Goal: Task Accomplishment & Management: Manage account settings

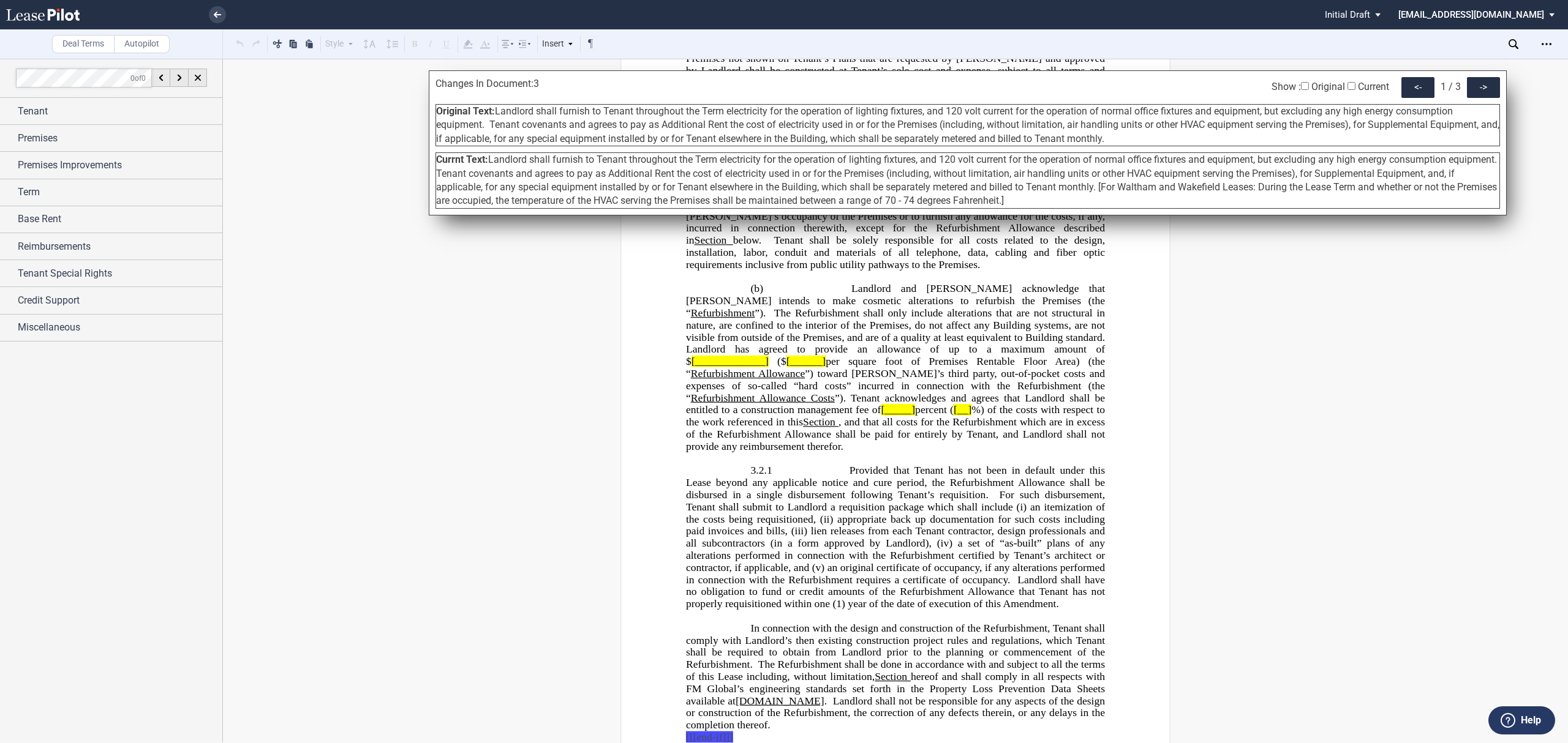
scroll to position [13291, 0]
click at [219, 13] on icon at bounding box center [217, 14] width 7 height 6
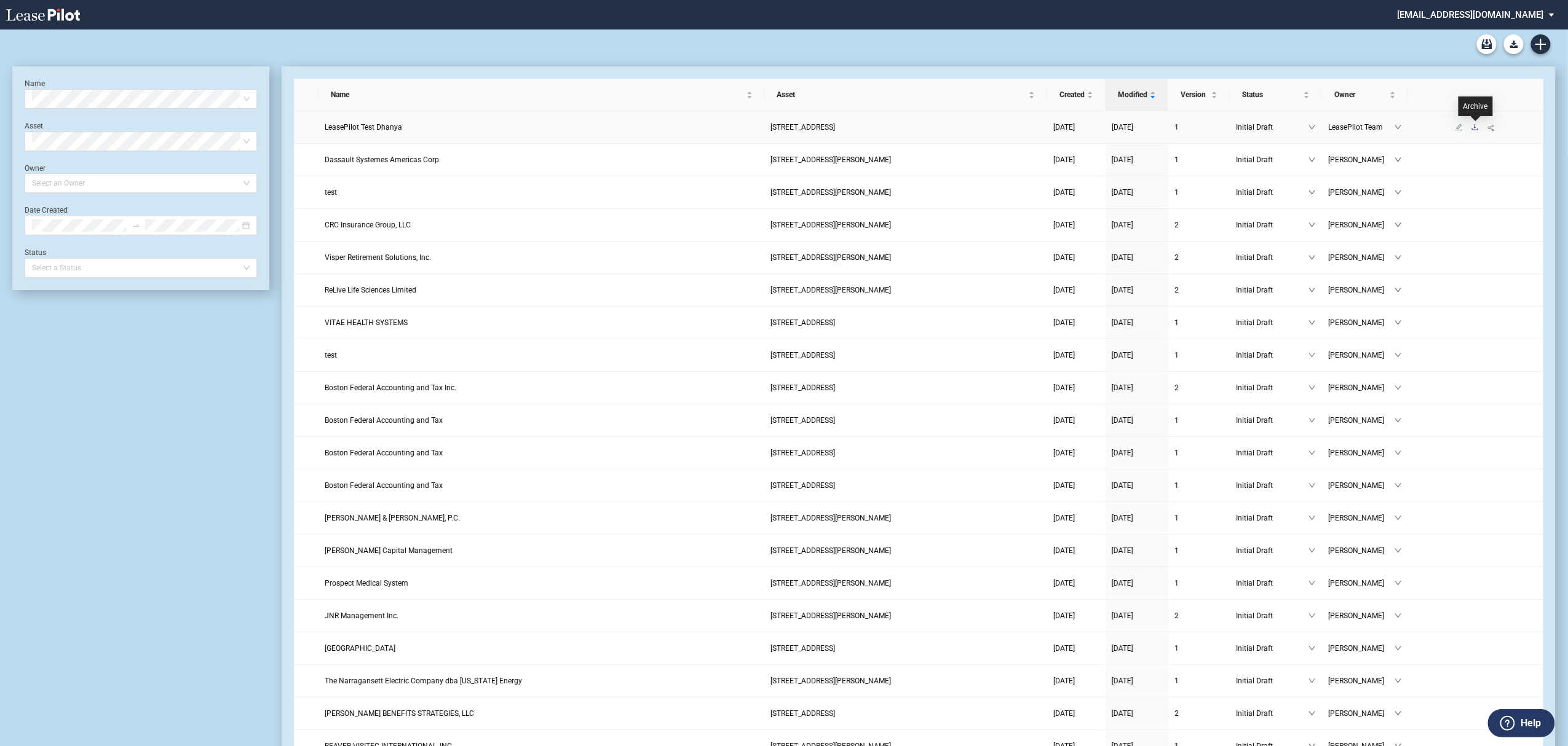
click at [1472, 128] on icon "download" at bounding box center [1475, 127] width 7 height 7
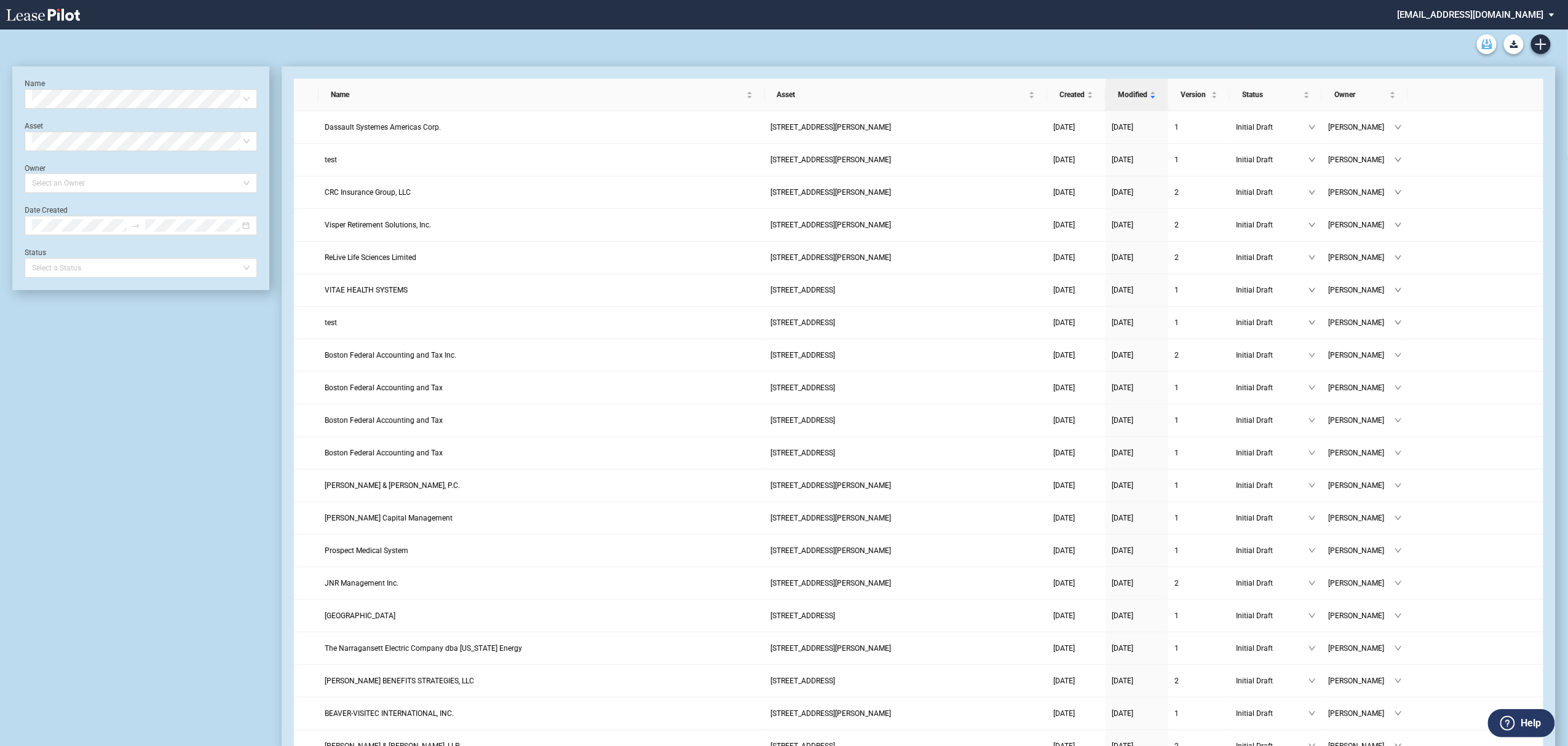
click at [1489, 40] on icon "Archive" at bounding box center [1487, 44] width 10 height 10
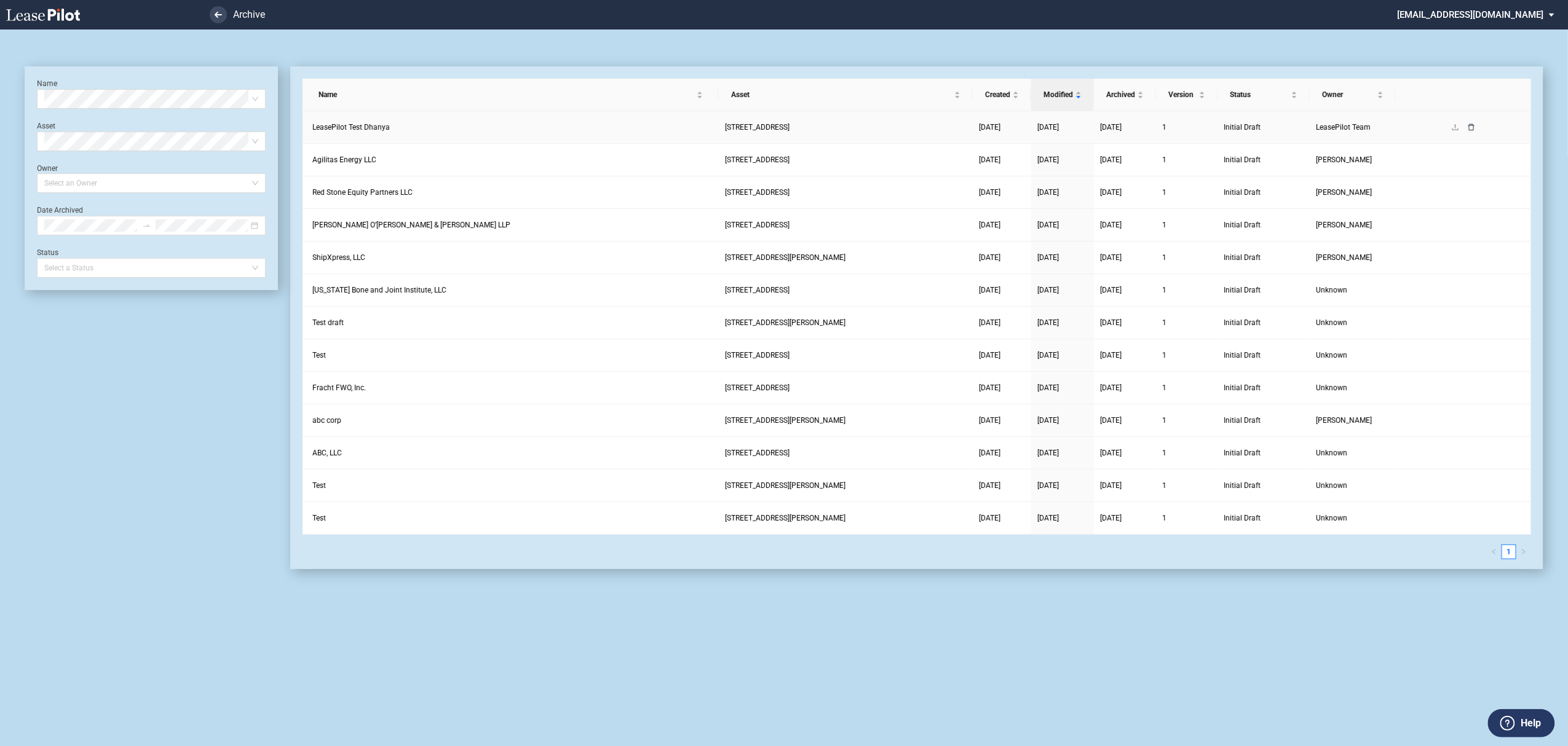
click at [1471, 128] on icon "delete" at bounding box center [1471, 127] width 7 height 7
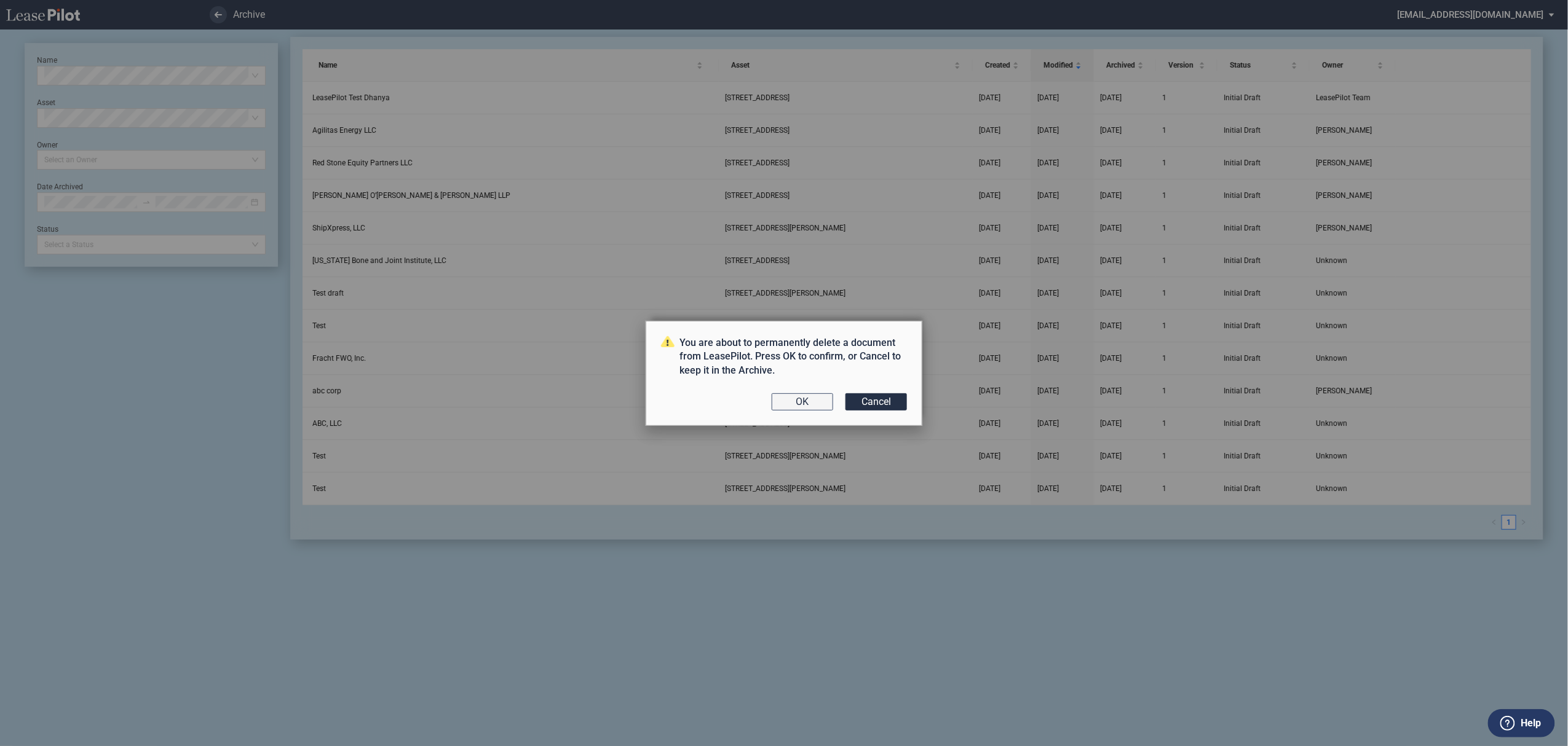
click at [812, 399] on button "OK" at bounding box center [802, 402] width 61 height 17
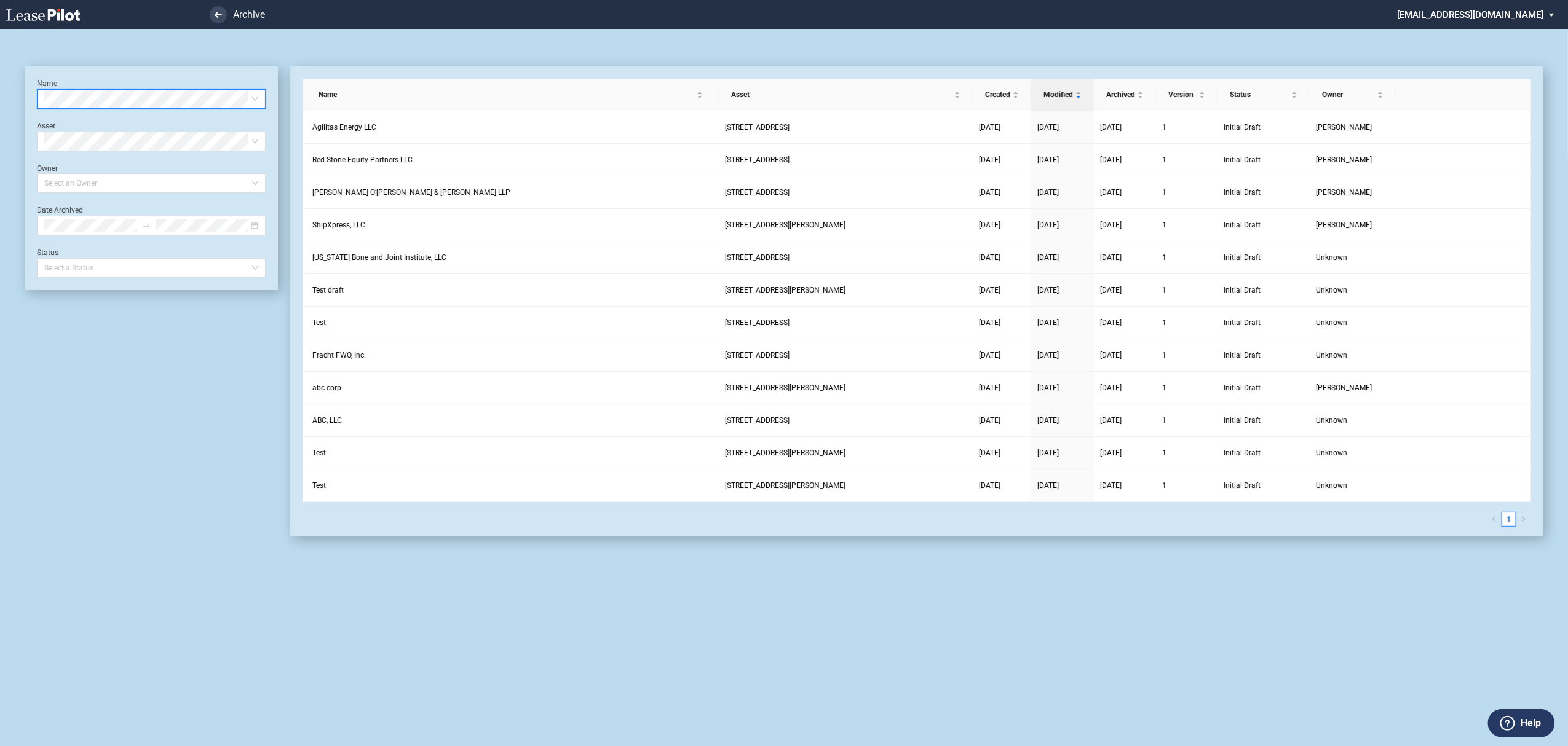
click at [1475, 16] on md-select "[EMAIL_ADDRESS][DOMAIN_NAME] Super Admin Area Admin Area Settings Sign Out" at bounding box center [1481, 14] width 169 height 27
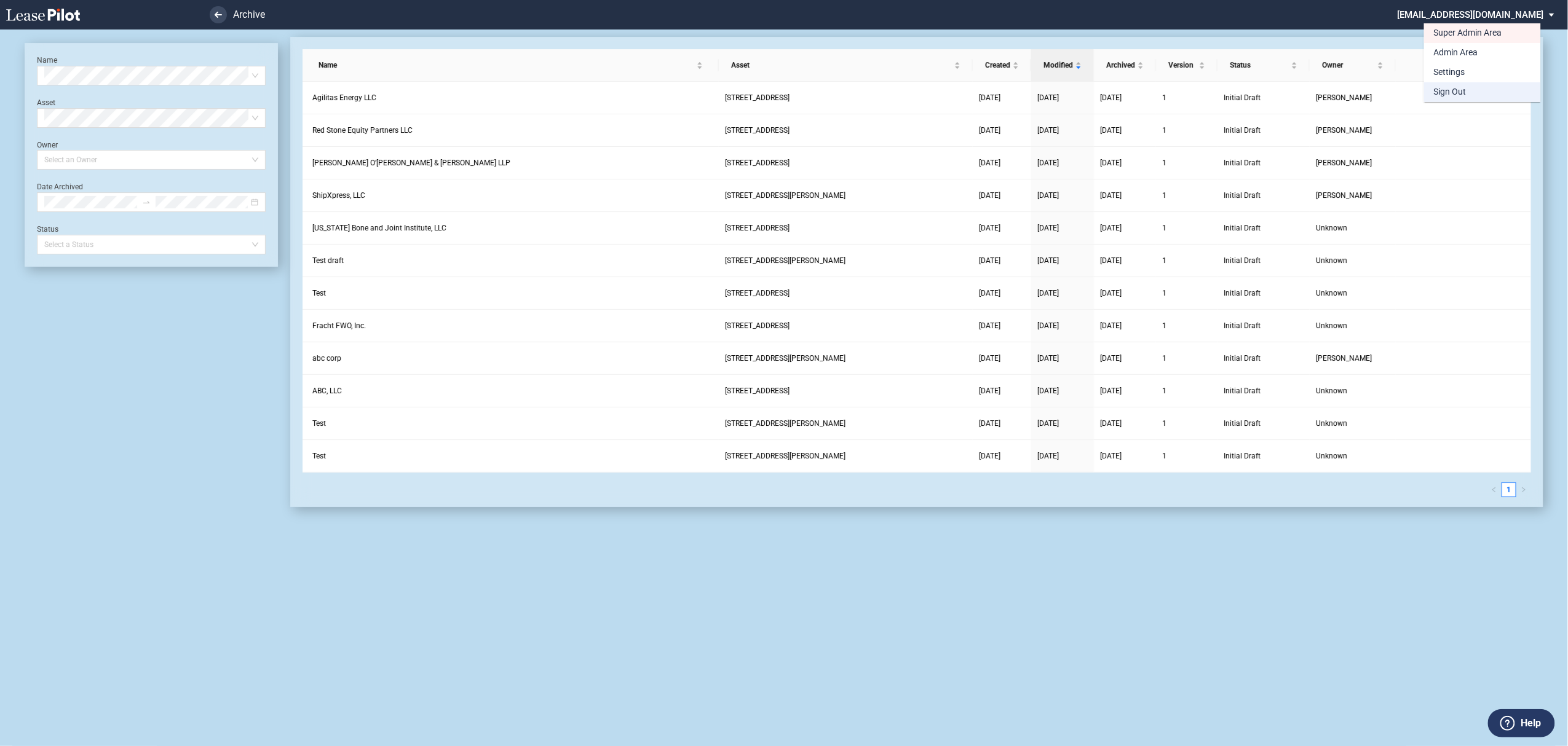
click at [1461, 96] on div "Sign Out" at bounding box center [1450, 92] width 33 height 12
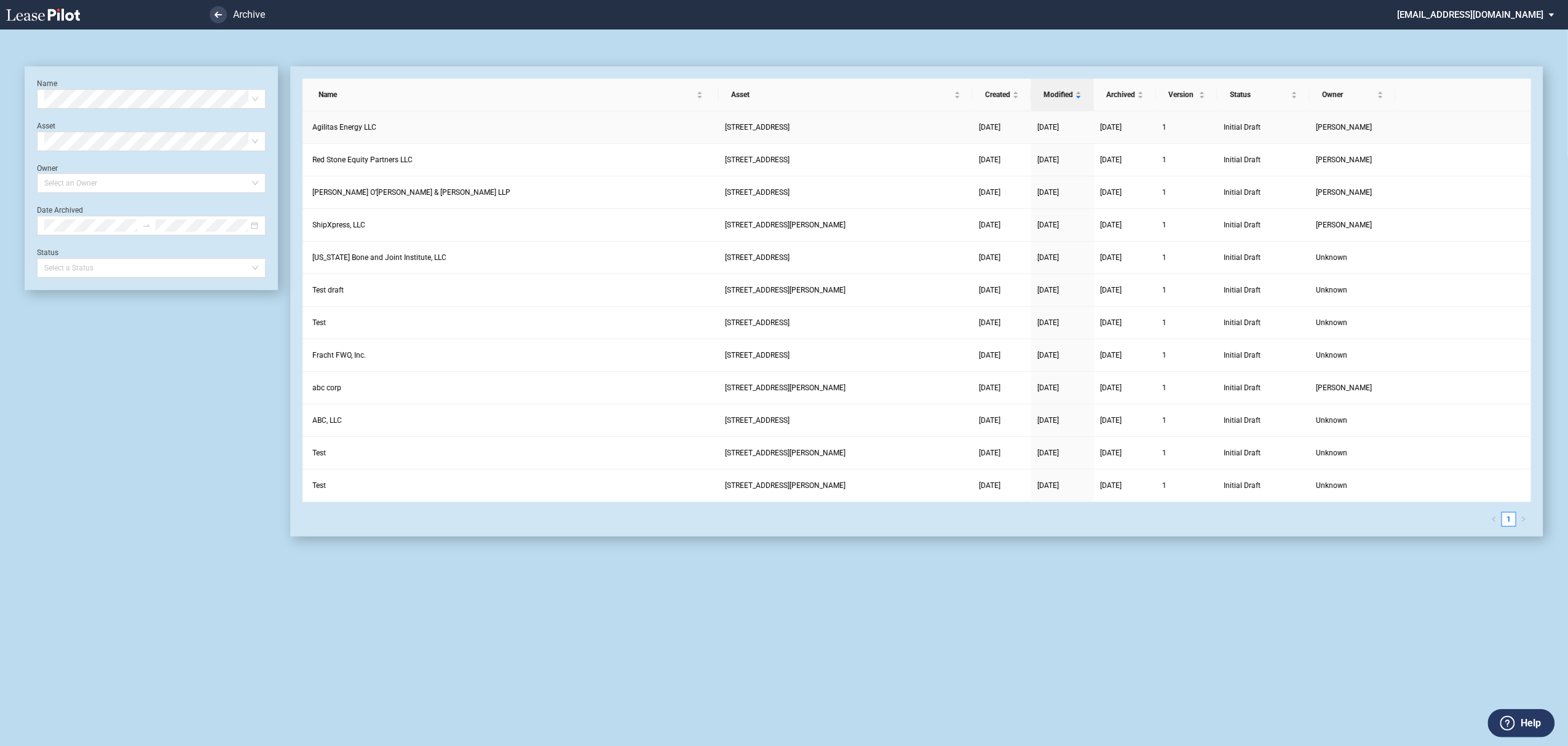
scroll to position [29, 0]
